Goal: Task Accomplishment & Management: Complete application form

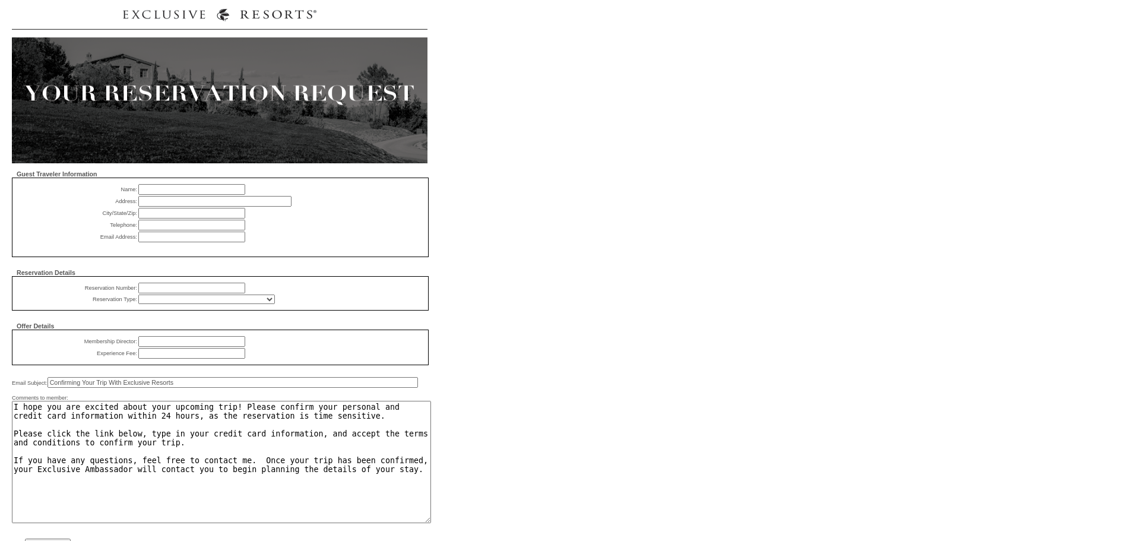
click at [217, 193] on input "text" at bounding box center [191, 189] width 107 height 11
paste input "[PERSON_NAME]"
type input "[PERSON_NAME]"
click at [246, 202] on input "text" at bounding box center [214, 201] width 153 height 11
type input "Please Update"
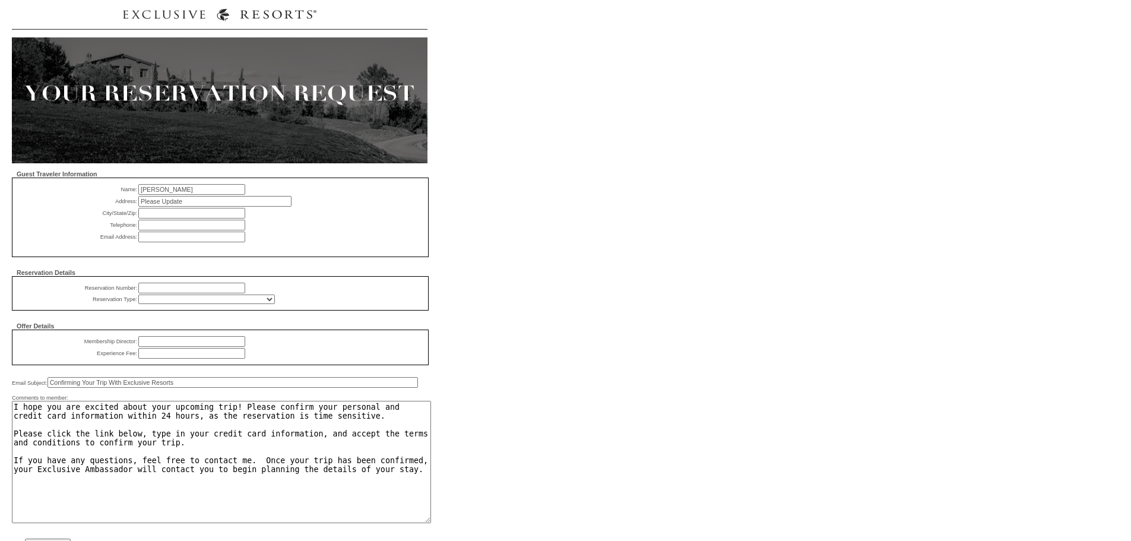
click at [205, 215] on input "text" at bounding box center [191, 213] width 107 height 11
type input "Please Update"
click at [187, 229] on input "text" at bounding box center [191, 225] width 107 height 11
drag, startPoint x: 147, startPoint y: 230, endPoint x: 150, endPoint y: 223, distance: 7.5
click at [147, 230] on input "text" at bounding box center [191, 225] width 107 height 11
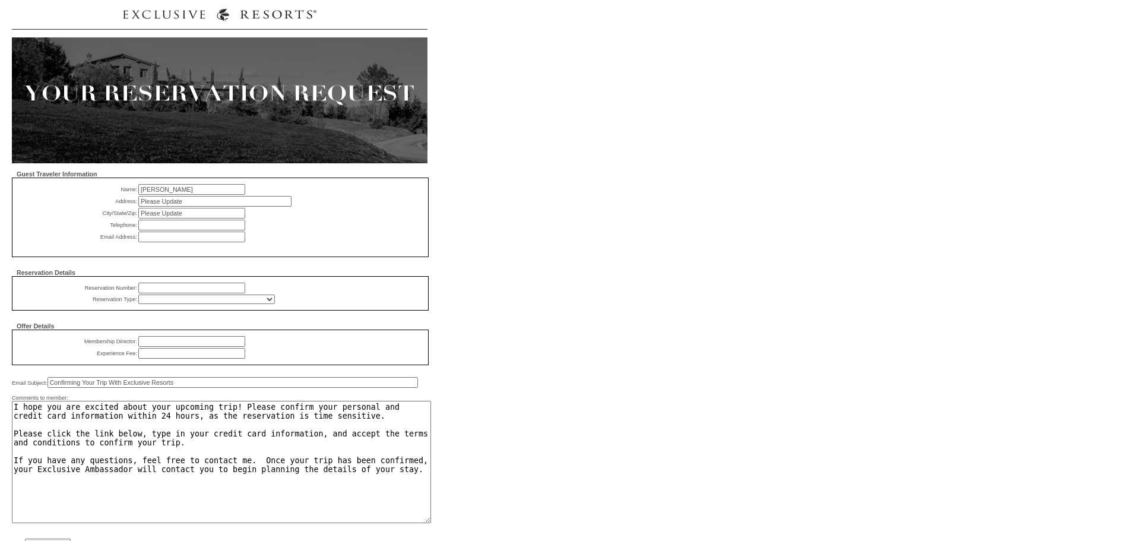
paste input "[PHONE_NUMBER]"
click at [143, 229] on input "[PHONE_NUMBER]" at bounding box center [191, 225] width 107 height 11
type input "+ 1 86 13801604894"
click at [212, 242] on input "text" at bounding box center [191, 236] width 107 height 11
click at [285, 230] on td "+ 1 86 13801604894 Please enter guest telephone number" at bounding box center [254, 225] width 232 height 11
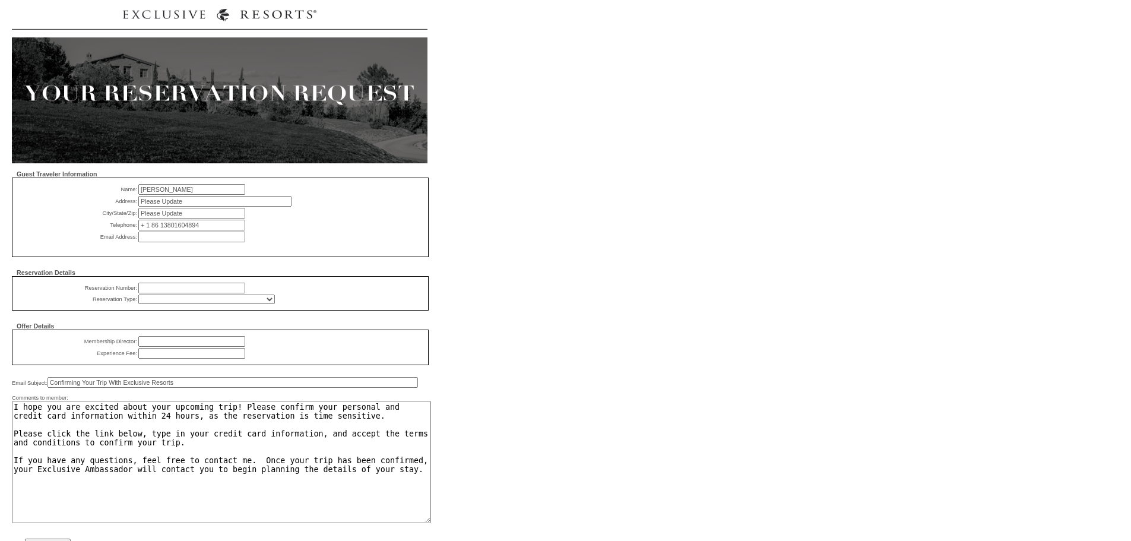
click at [214, 242] on input "text" at bounding box center [191, 236] width 107 height 11
paste input "[EMAIL_ADDRESS][DOMAIN_NAME]"
type input "[EMAIL_ADDRESS][DOMAIN_NAME]"
click at [194, 293] on input "text" at bounding box center [191, 288] width 107 height 11
click at [155, 290] on input "text" at bounding box center [191, 288] width 107 height 11
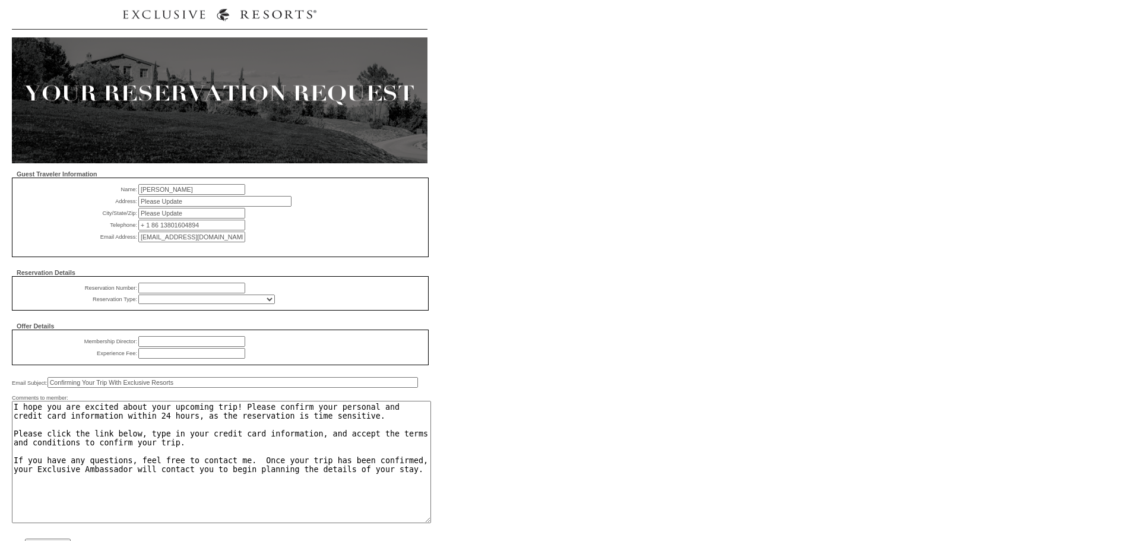
paste input "1818514"
type input "1818514"
click at [169, 304] on select "RD (Comp) - All Exec (Comp) - All Charity (Comp) - Member Donated Charity (Comp…" at bounding box center [206, 298] width 137 height 9
select select "837"
click at [138, 300] on select "RD (Comp) - All Exec (Comp) - All Charity (Comp) - Member Donated Charity (Comp…" at bounding box center [206, 298] width 137 height 9
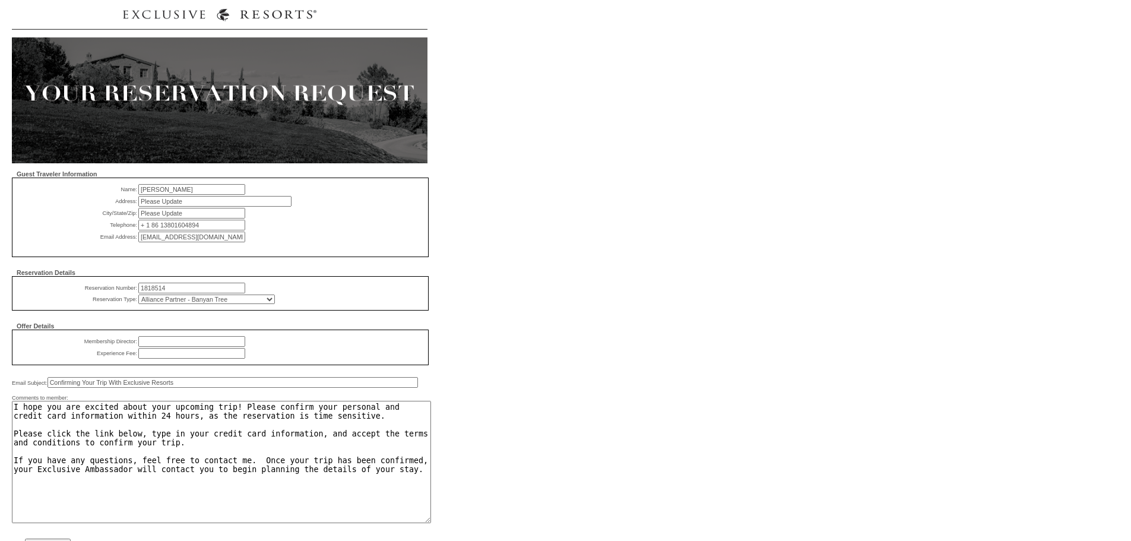
click at [187, 347] on input "text" at bounding box center [191, 341] width 107 height 11
type input "Exclusive Alliances"
click at [182, 359] on input "text" at bounding box center [191, 353] width 107 height 11
type input "$0"
click at [58, 388] on input "Confirming Your Trip With Exclusive Resorts" at bounding box center [232, 382] width 370 height 11
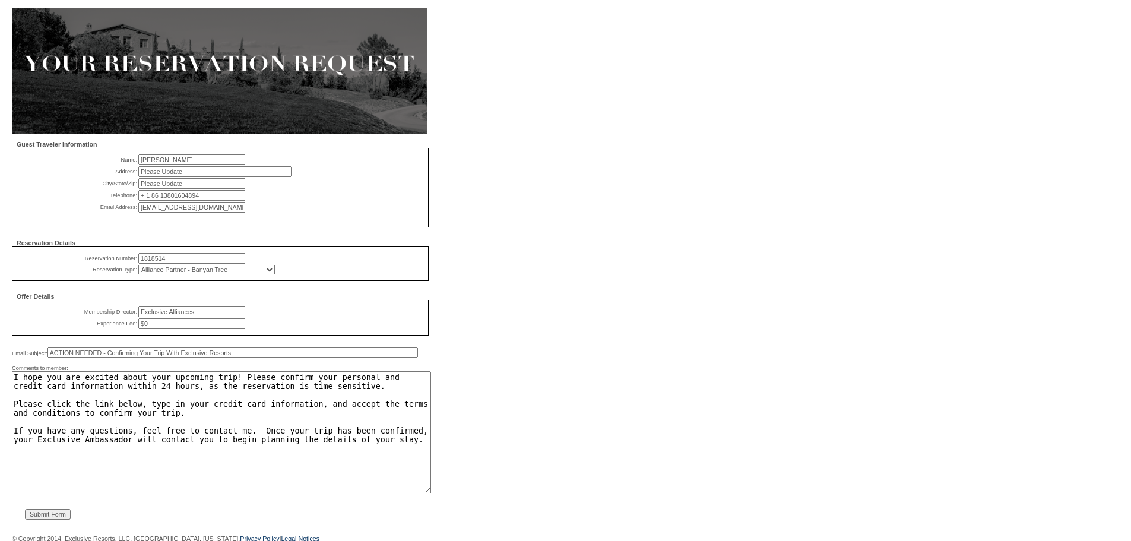
scroll to position [45, 0]
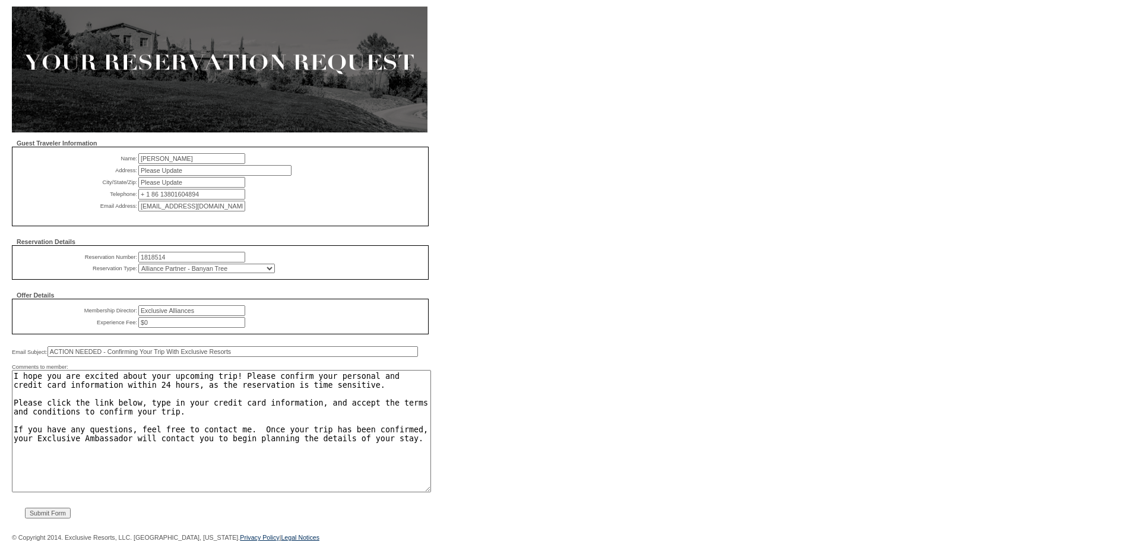
type input "ACTION NEEDED - Confirming Your Trip With Exclusive Resorts"
click at [58, 514] on input "Submit Form" at bounding box center [48, 513] width 46 height 11
